Goal: Task Accomplishment & Management: Use online tool/utility

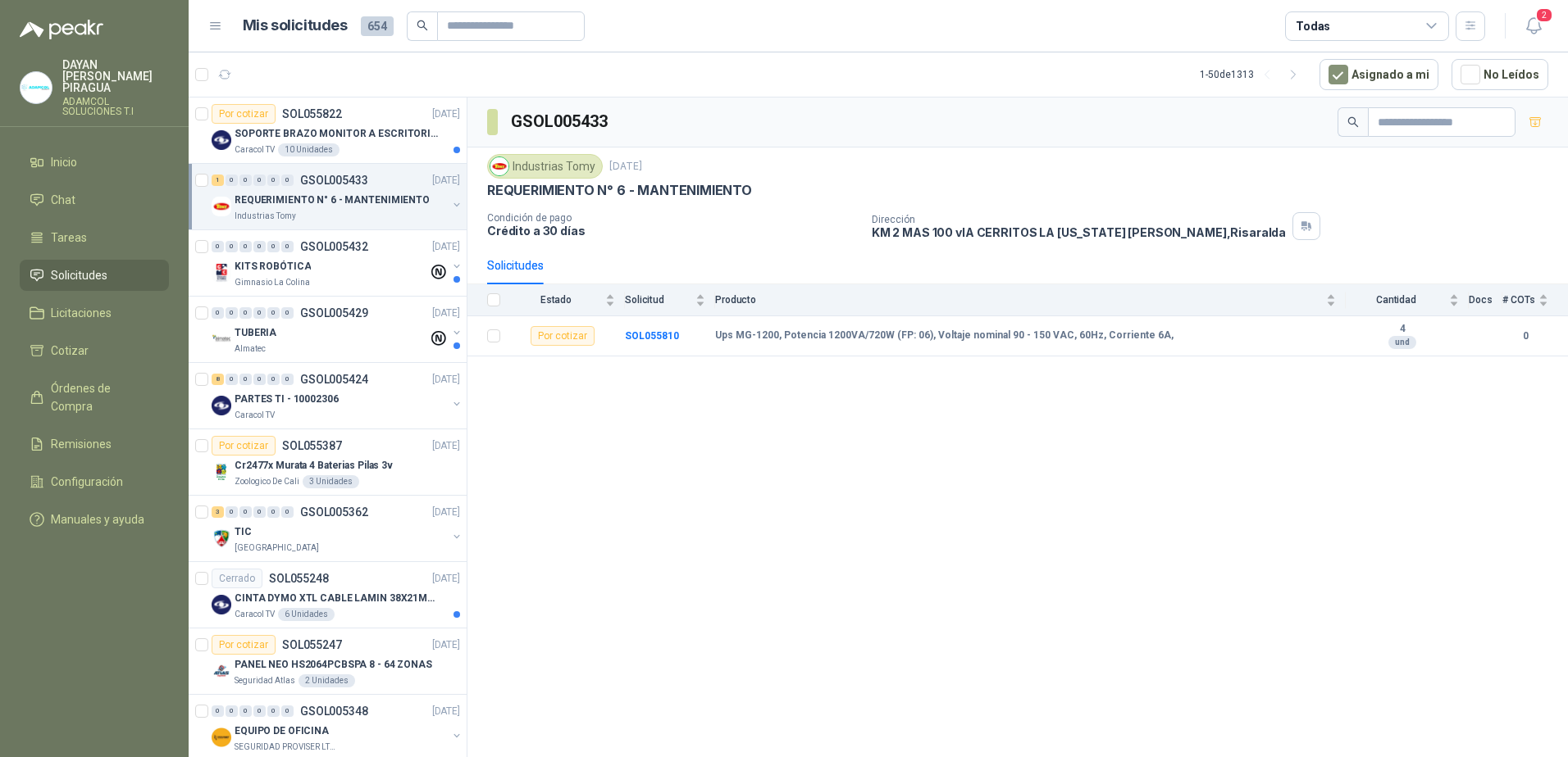
click at [690, 453] on div "GSOL005433 Industrias Tomy [DATE] REQUERIMIENTO N° 6 - MANTENIMIENTO Condición …" at bounding box center [1017, 430] width 1101 height 665
drag, startPoint x: 1184, startPoint y: 336, endPoint x: 715, endPoint y: 346, distance: 469.1
click at [715, 346] on td "Ups MG-1200, Potencia 1200VA/720W (FP: 06), Voltaje nominal 90 - 150 VAC, 60Hz,…" at bounding box center [1030, 336] width 631 height 40
copy b "Ups MG-1200, Potencia 1200VA/720W (FP: 06), Voltaje nominal 90 - 150 VAC, 60Hz,…"
click at [340, 264] on div "KITS ROBÓTICA" at bounding box center [331, 266] width 193 height 20
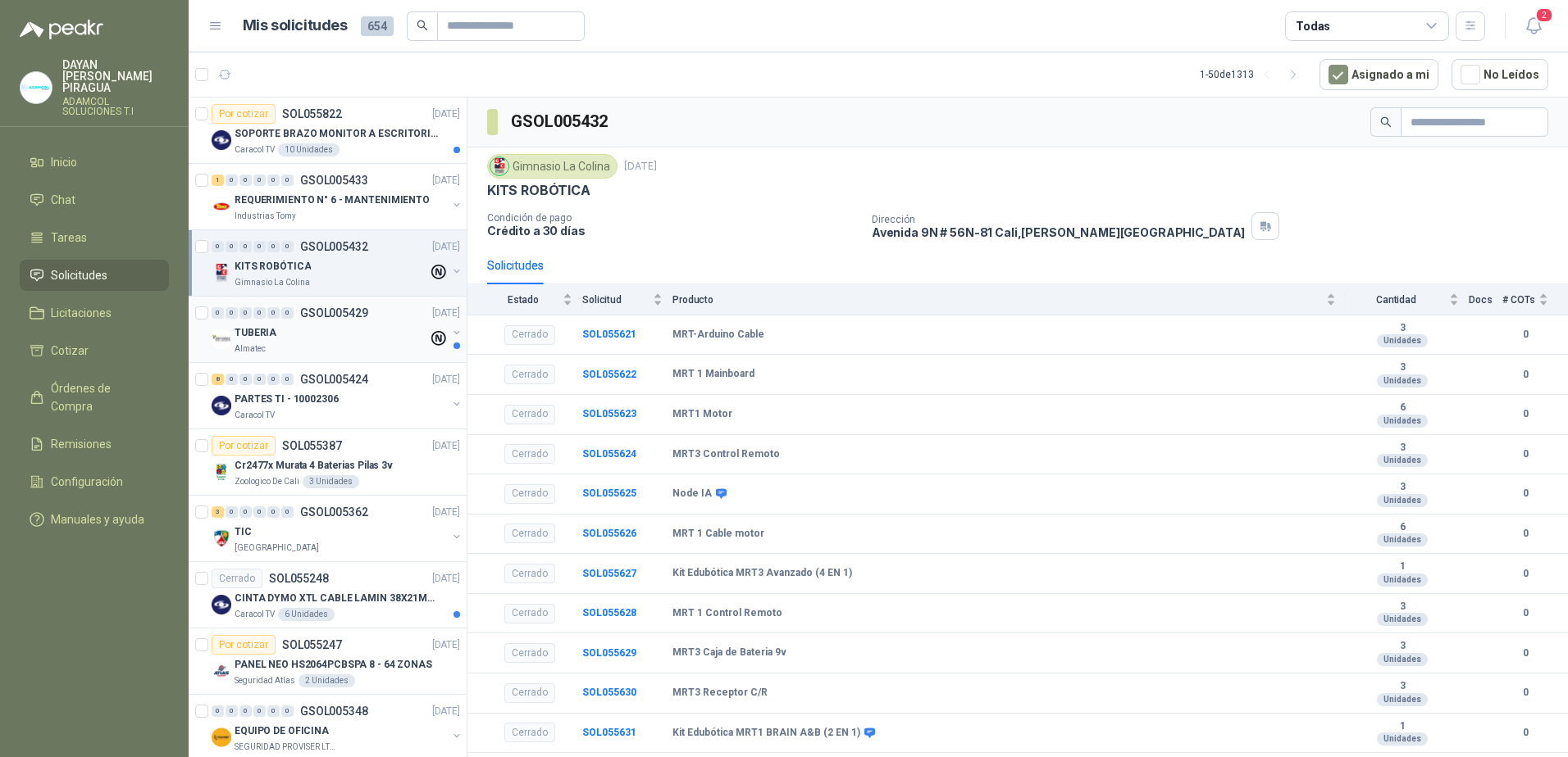
click at [359, 336] on div "TUBERIA" at bounding box center [331, 333] width 193 height 20
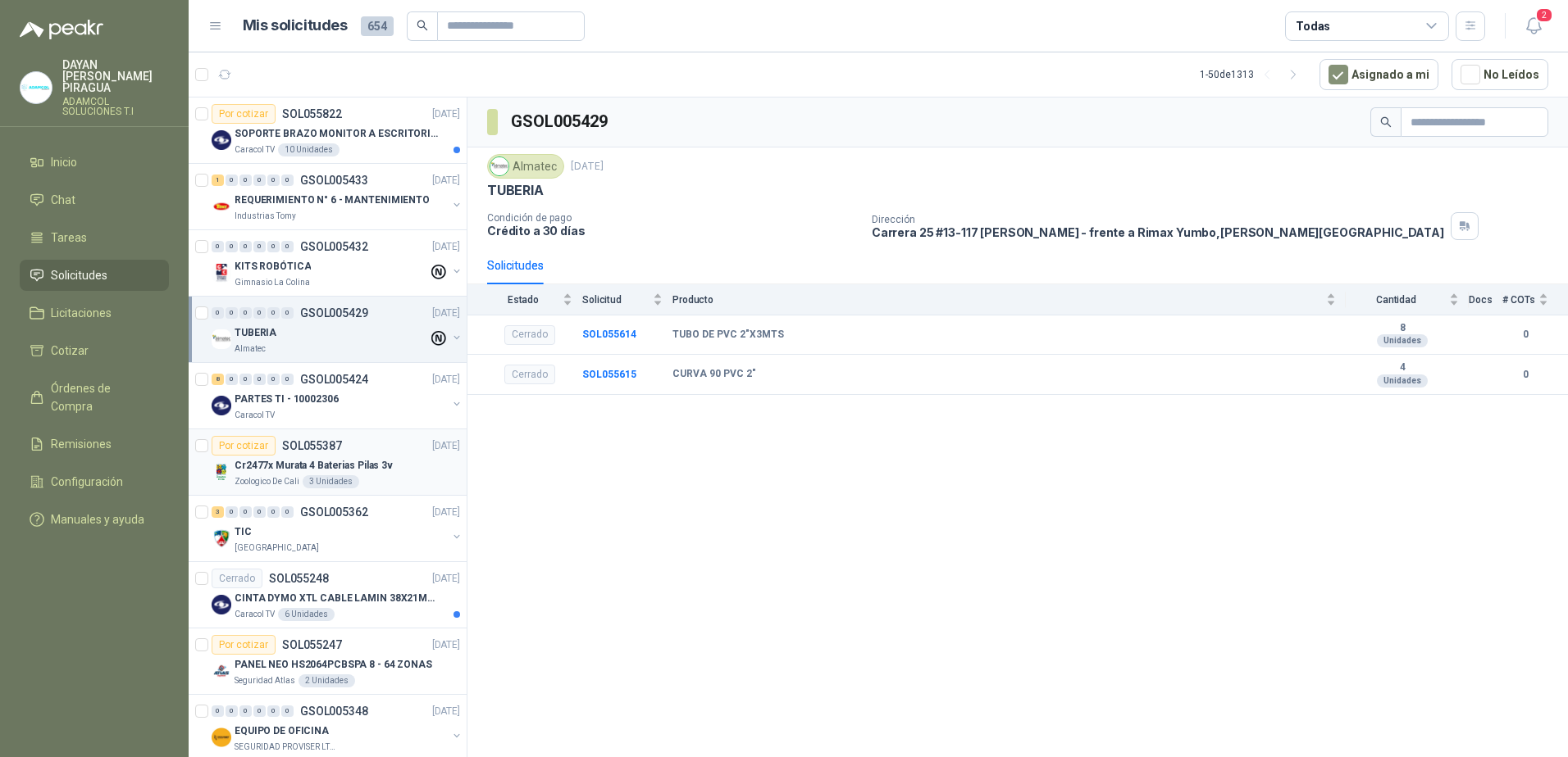
click at [372, 460] on p "Cr2477x Murata 4 Baterias Pilas 3v" at bounding box center [313, 466] width 158 height 16
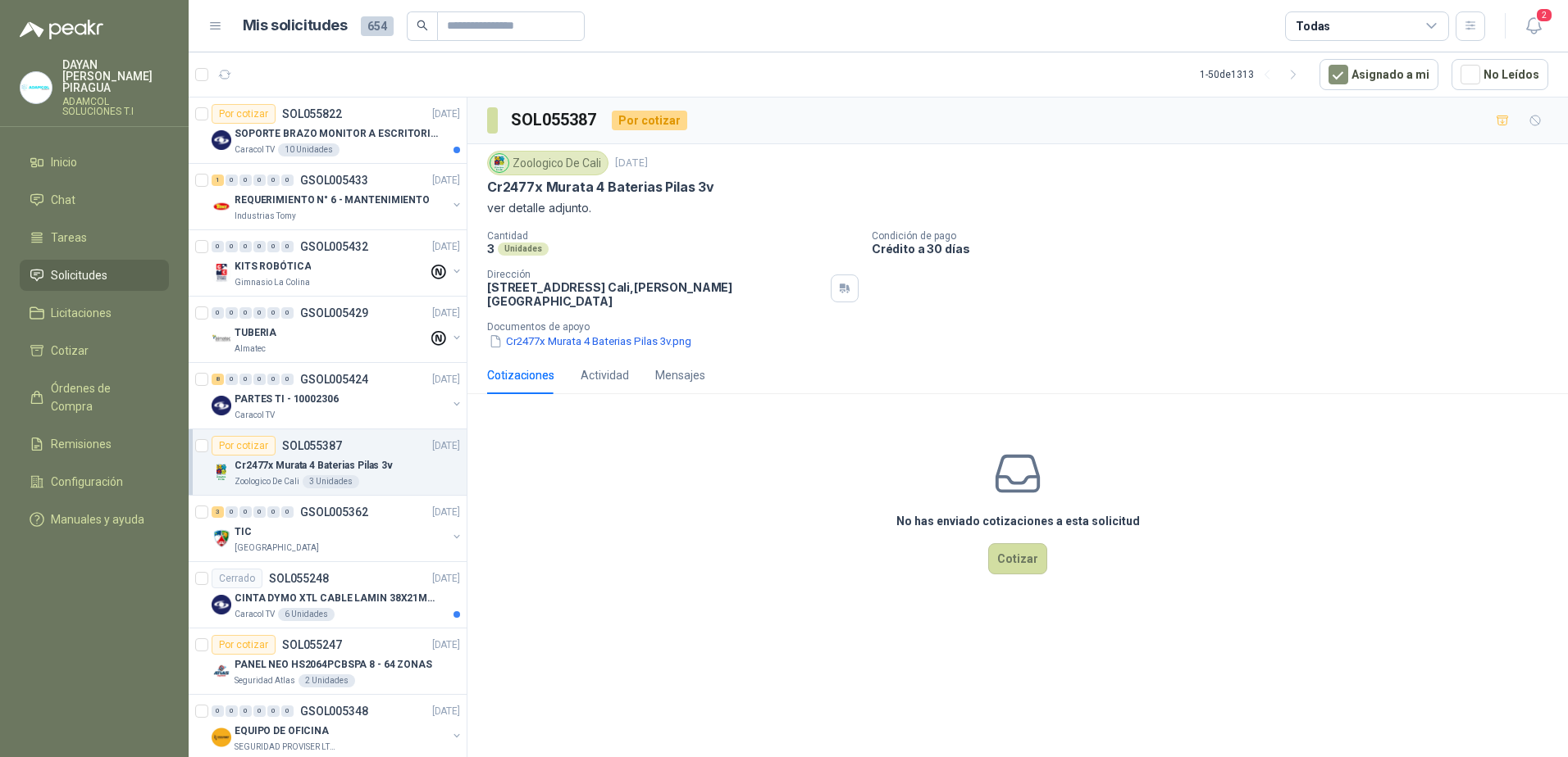
click at [726, 527] on div "No has enviado cotizaciones a esta solicitud Cotizar" at bounding box center [1017, 511] width 1101 height 209
drag, startPoint x: 762, startPoint y: 167, endPoint x: 756, endPoint y: 189, distance: 22.8
click at [756, 189] on div "Zoologico De Cali [DATE] Cr2477x Murata 4 Baterias Pilas 3v ver detalle adjunto." at bounding box center [1018, 184] width 1061 height 67
copy div "Cr2477x Murata 4 Baterias Pilas 3v"
click at [267, 515] on div "3 0 0 0 0 0" at bounding box center [252, 512] width 82 height 12
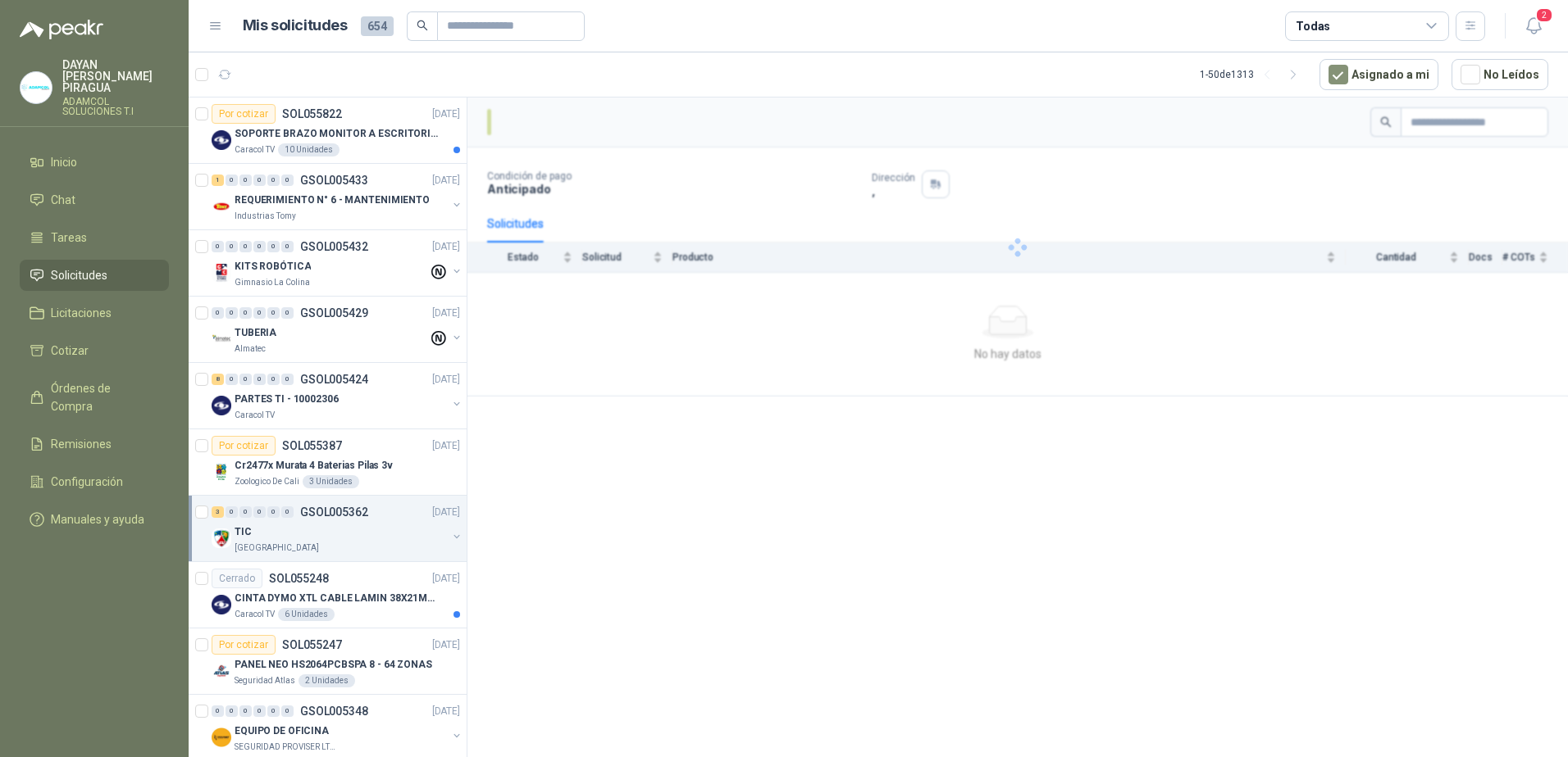
click at [300, 542] on div "[GEOGRAPHIC_DATA]" at bounding box center [340, 549] width 212 height 13
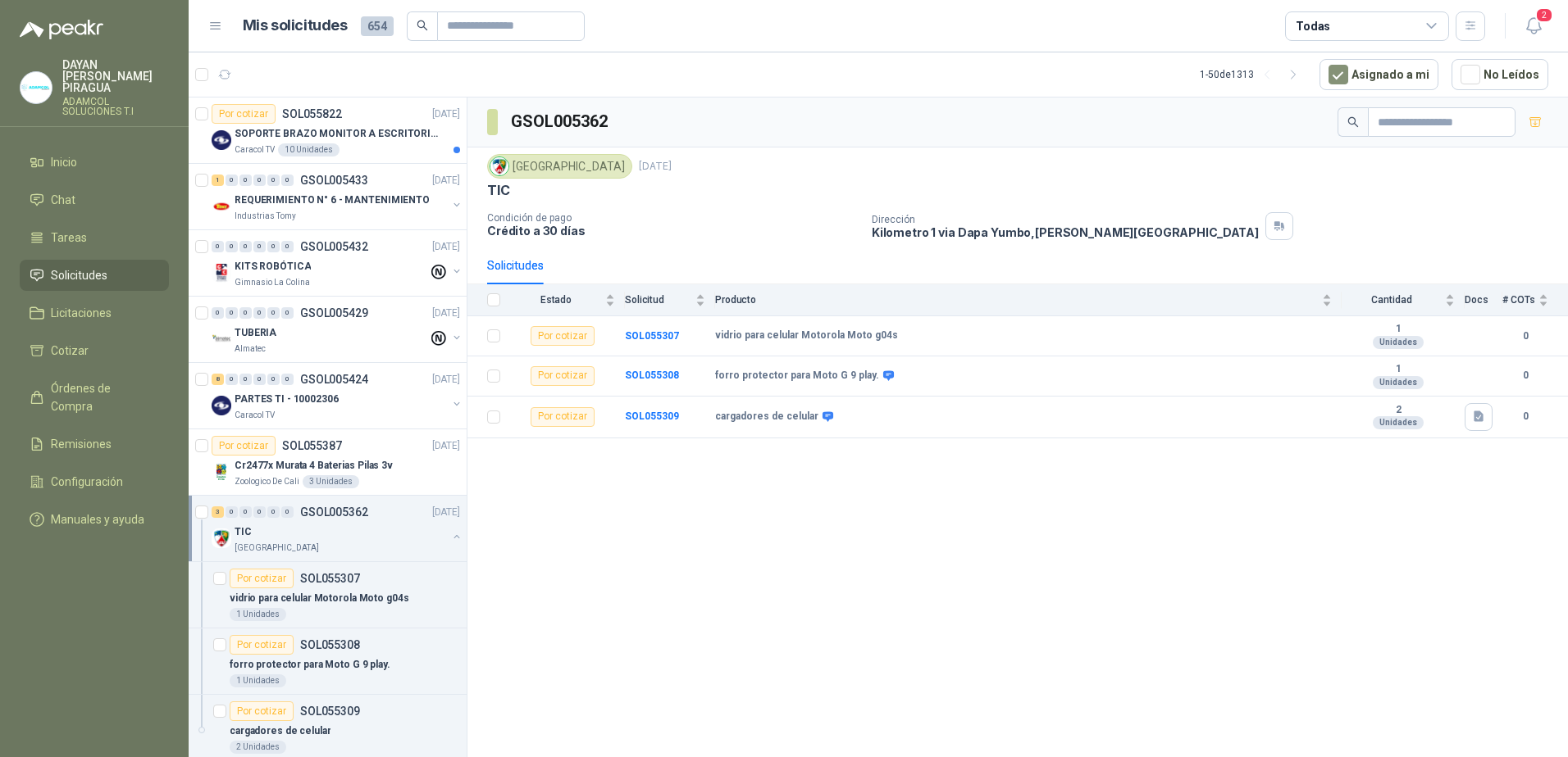
click at [297, 532] on div "TIC" at bounding box center [340, 532] width 212 height 20
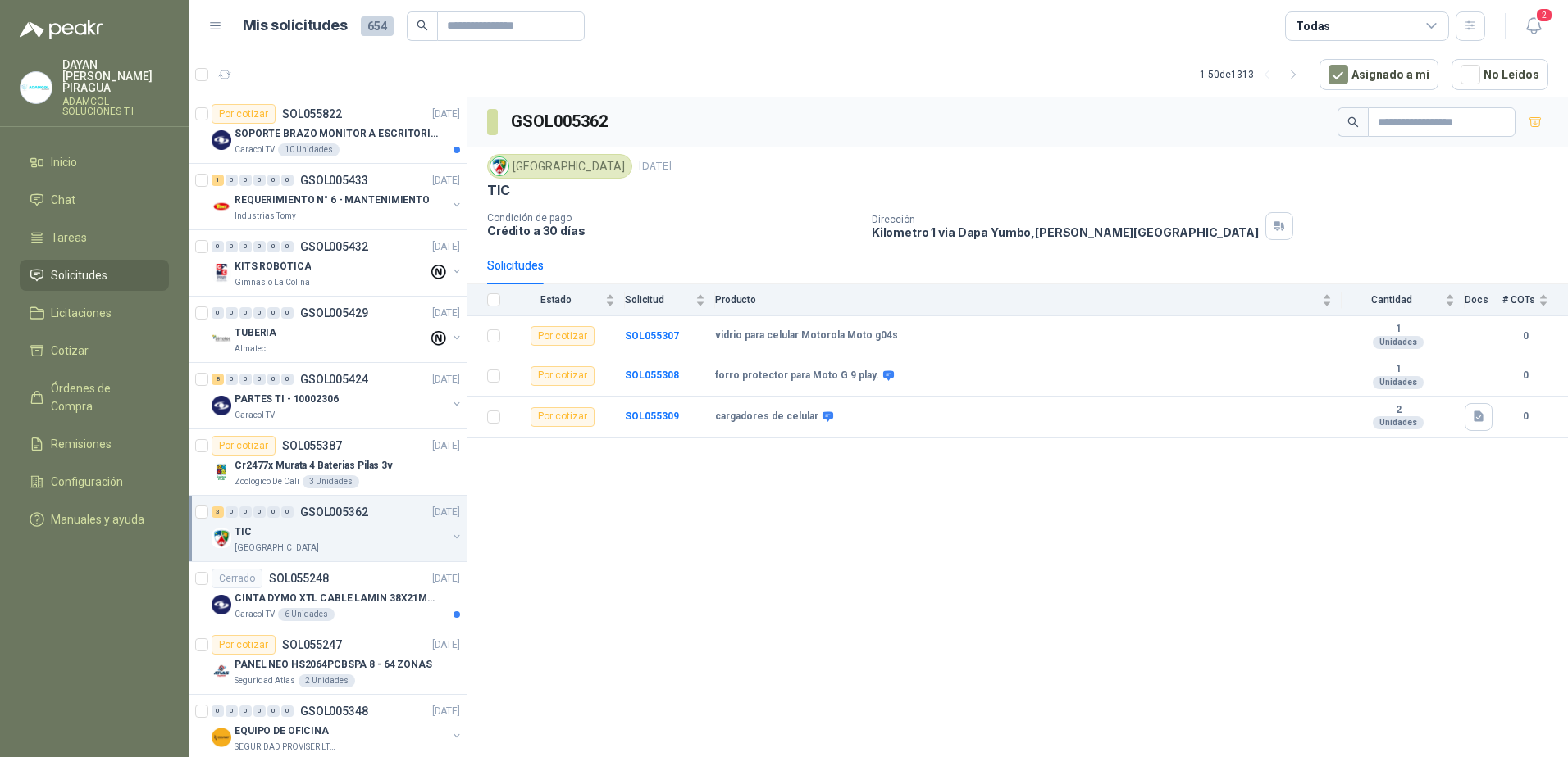
click at [297, 532] on div "TIC" at bounding box center [340, 532] width 212 height 20
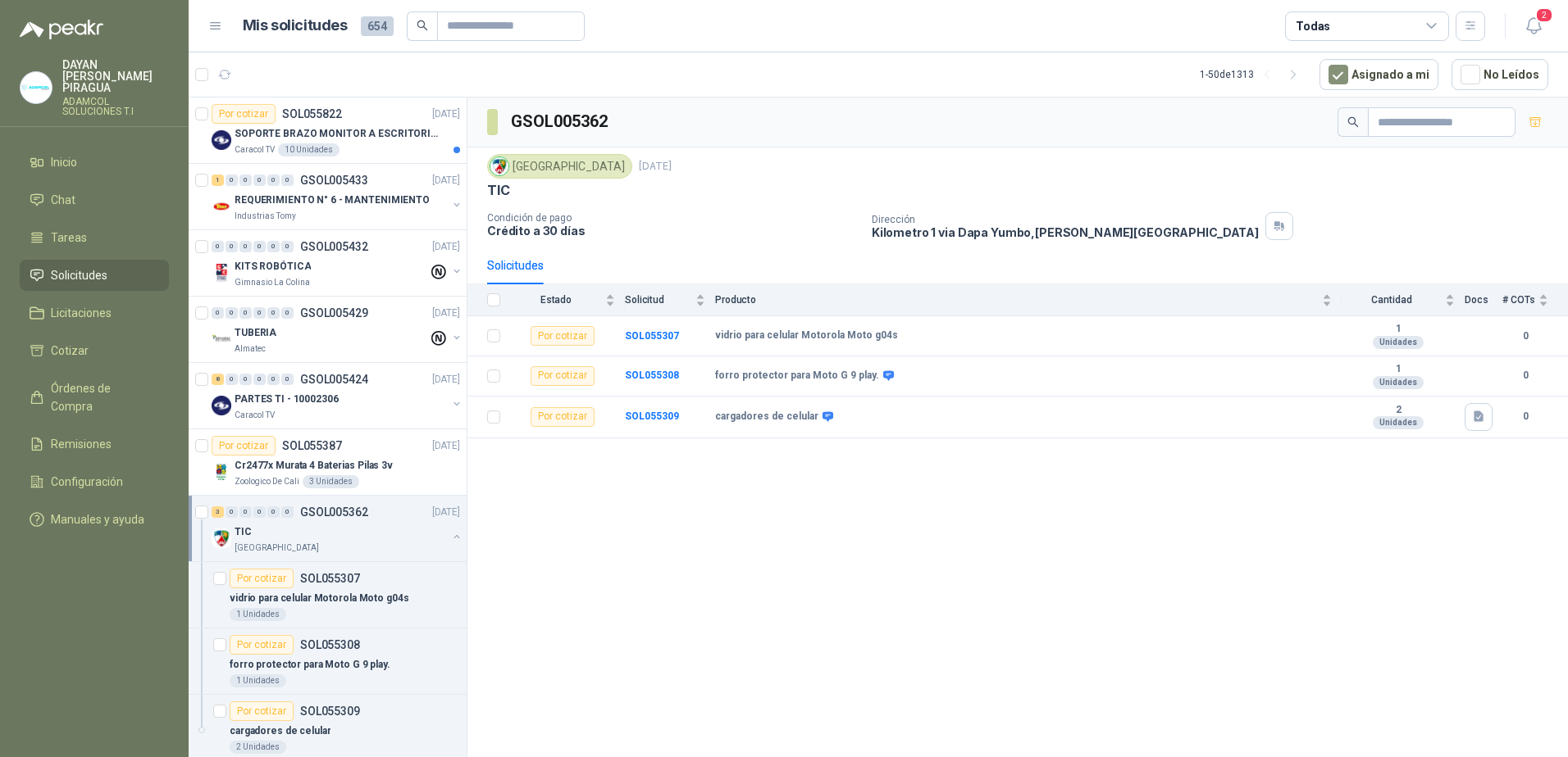
click at [297, 532] on div "TIC" at bounding box center [340, 532] width 212 height 20
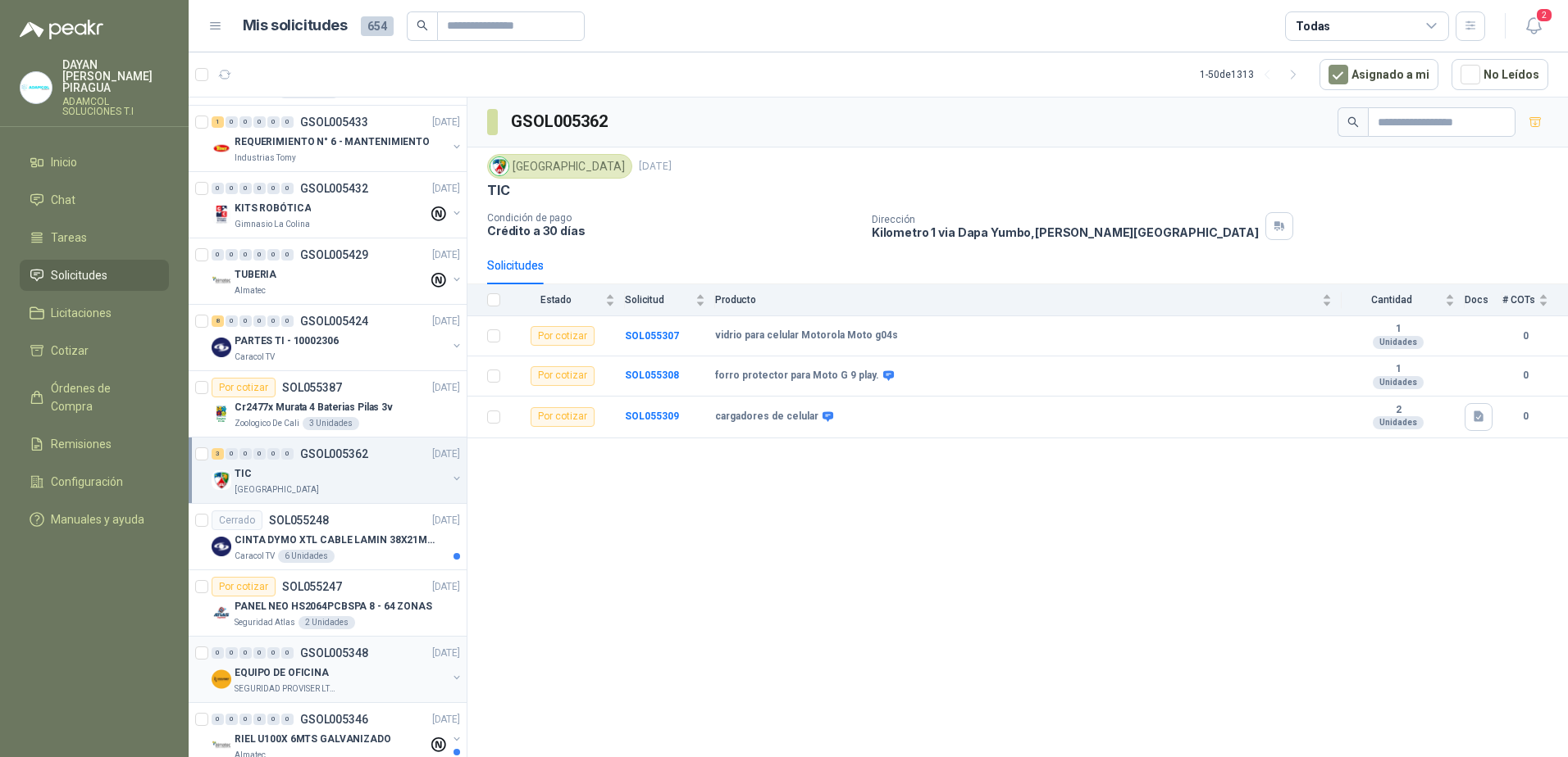
scroll to position [164, 0]
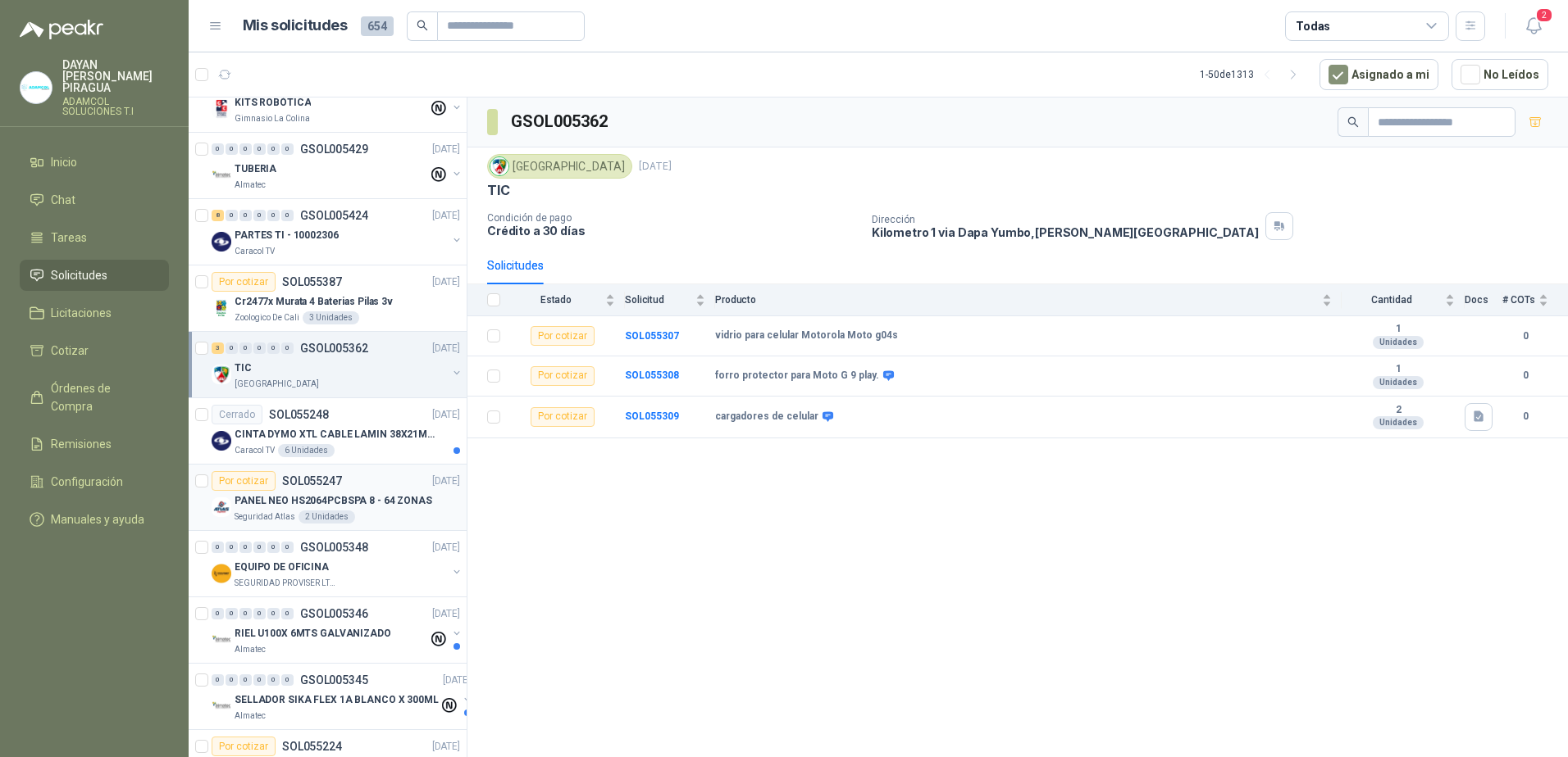
click at [381, 514] on div "Seguridad Atlas 2 Unidades" at bounding box center [347, 517] width 226 height 13
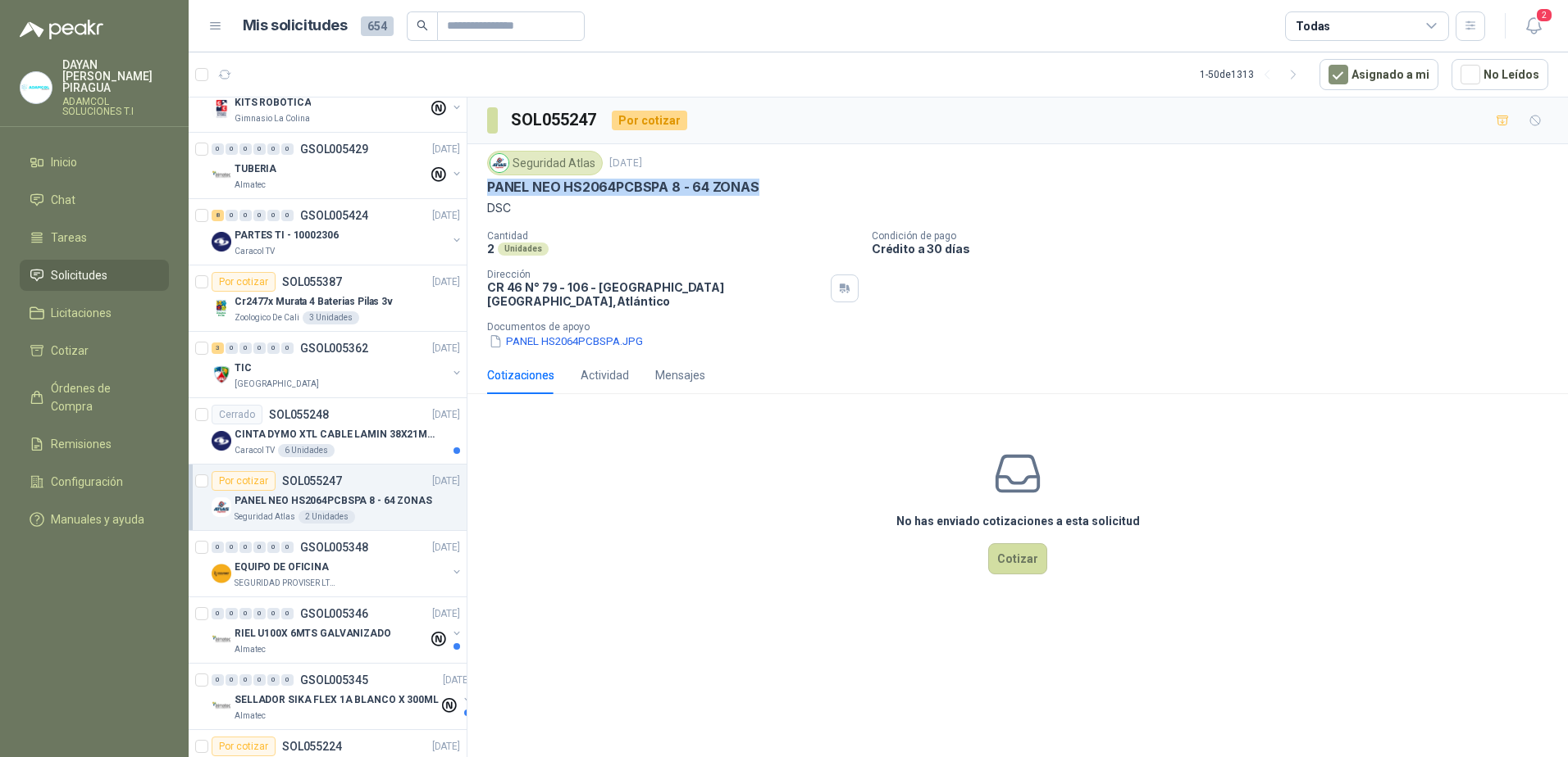
drag, startPoint x: 685, startPoint y: 184, endPoint x: 487, endPoint y: 184, distance: 198.0
click at [487, 184] on div "Seguridad Atlas [DATE] PANEL NEO HS2064PCBSPA 8 - 64 ZONAS DSC Cantidad 2 Unida…" at bounding box center [1017, 250] width 1101 height 212
copy p "PANEL NEO HS2064PCBSPA 8 - 64 ZONAS"
click at [801, 575] on div "No has enviado cotizaciones a esta solicitud Cotizar" at bounding box center [1017, 511] width 1101 height 209
click at [737, 563] on div "No has enviado cotizaciones a esta solicitud Cotizar" at bounding box center [1017, 511] width 1101 height 209
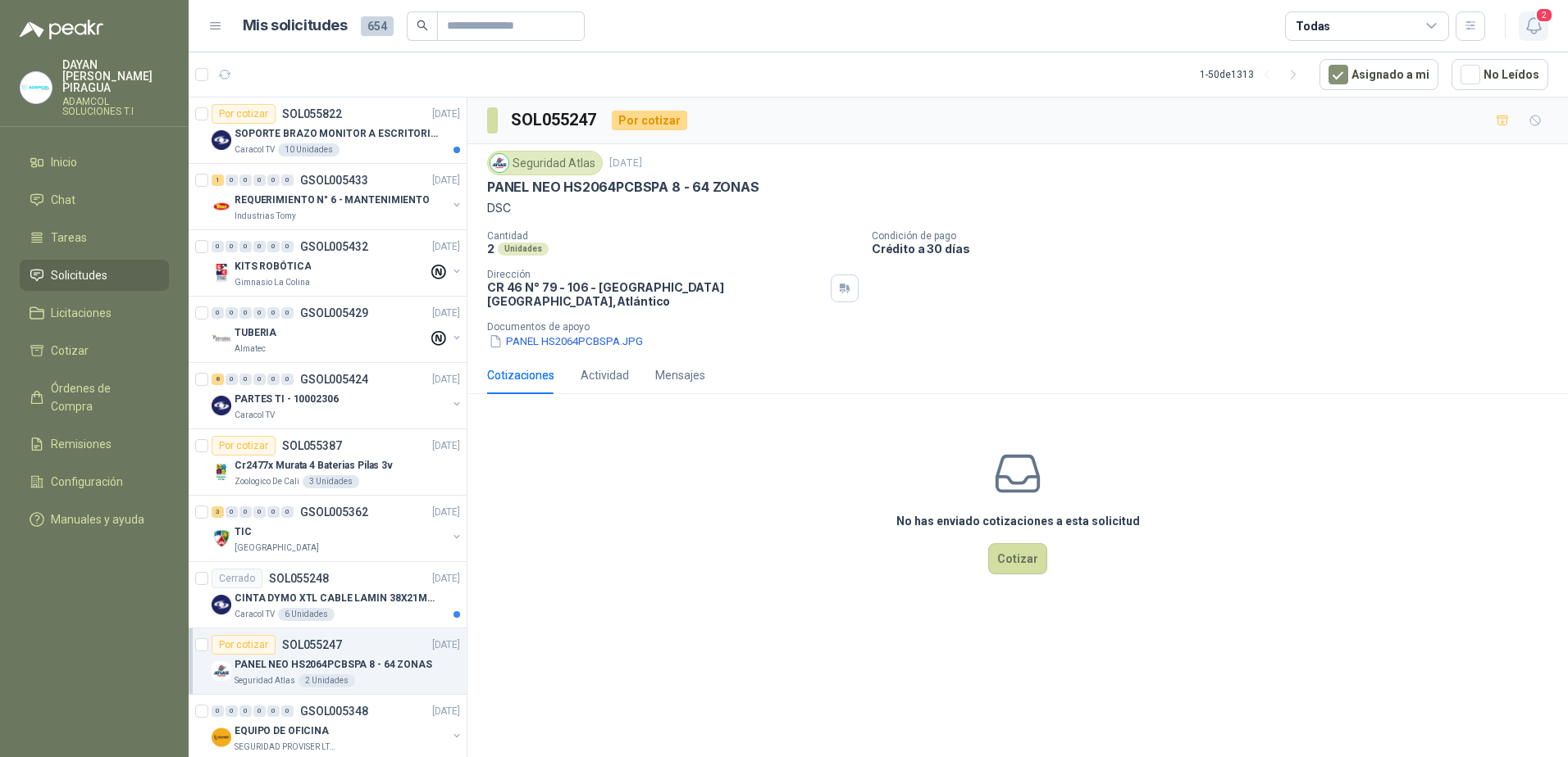
click at [1538, 33] on icon "button" at bounding box center [1534, 26] width 21 height 21
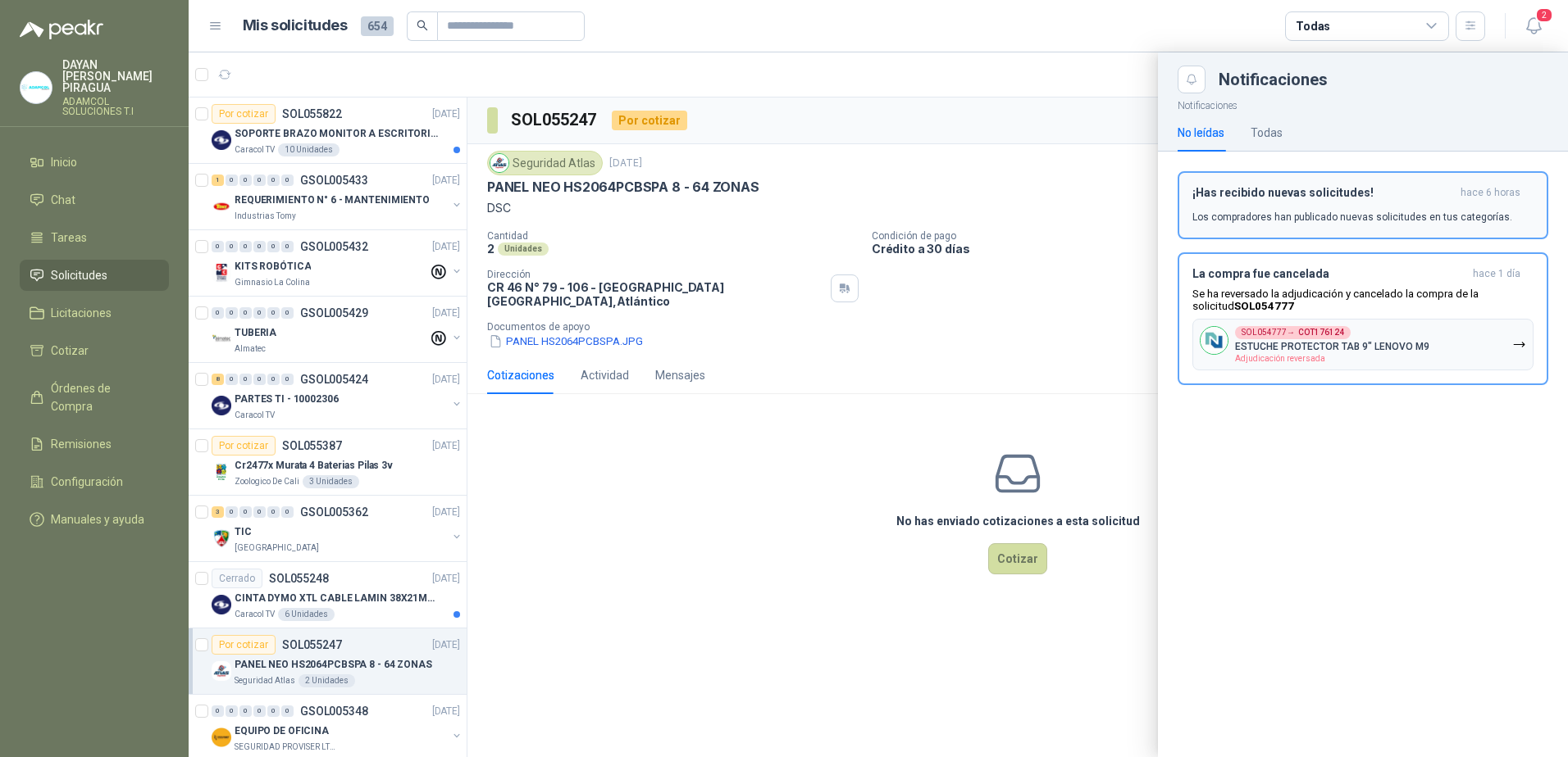
click at [1410, 212] on p "Los compradores han publicado nuevas solicitudes en tus categorías." at bounding box center [1352, 217] width 320 height 15
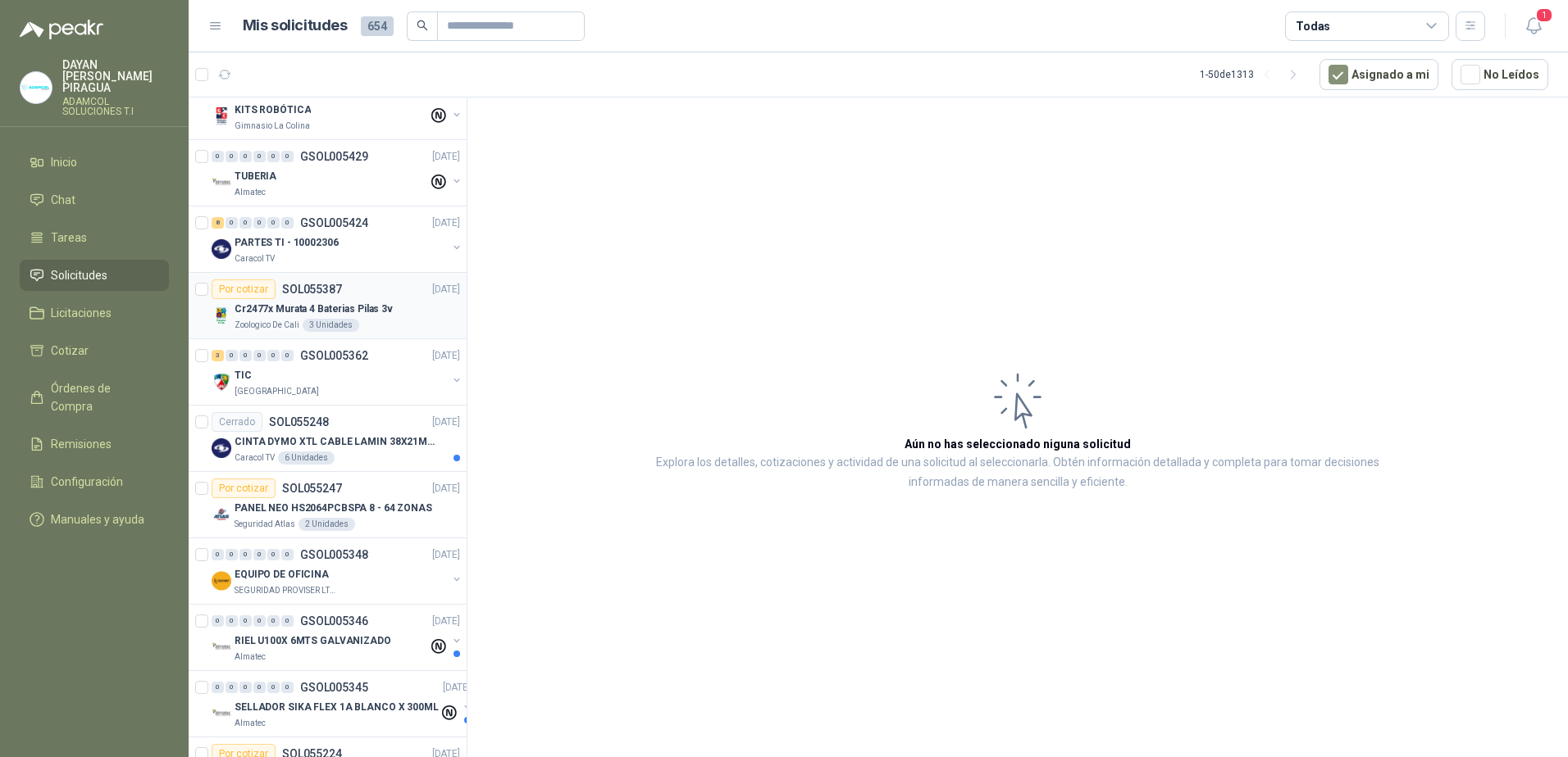
scroll to position [328, 0]
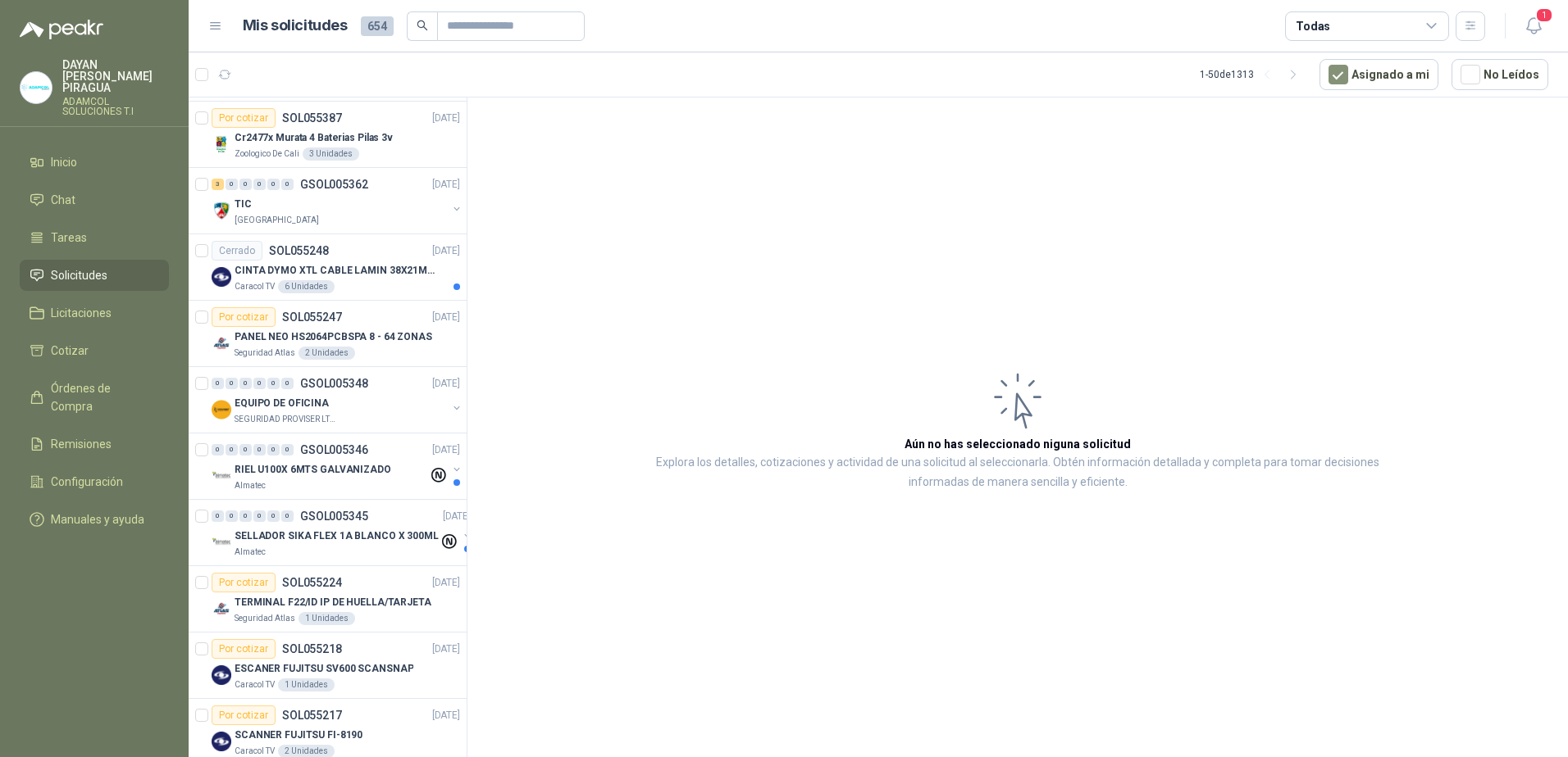
click at [1311, 502] on article "Aún no has seleccionado niguna solicitud Explora los detalles, cotizaciones y a…" at bounding box center [1017, 430] width 1101 height 665
